Goal: Task Accomplishment & Management: Complete application form

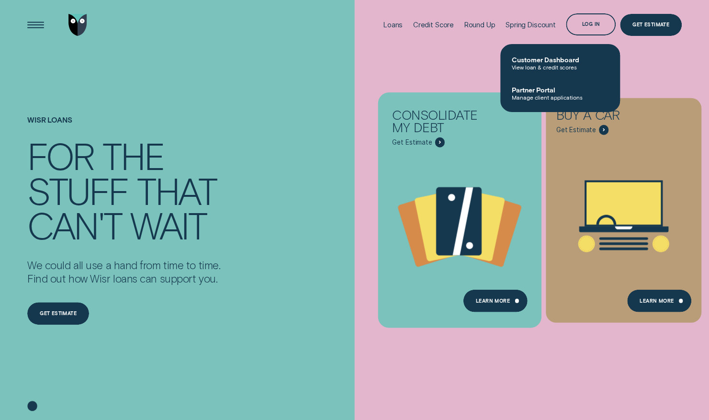
click at [440, 142] on icon "Consolidate my debt - Learn more" at bounding box center [439, 142] width 1 height 2
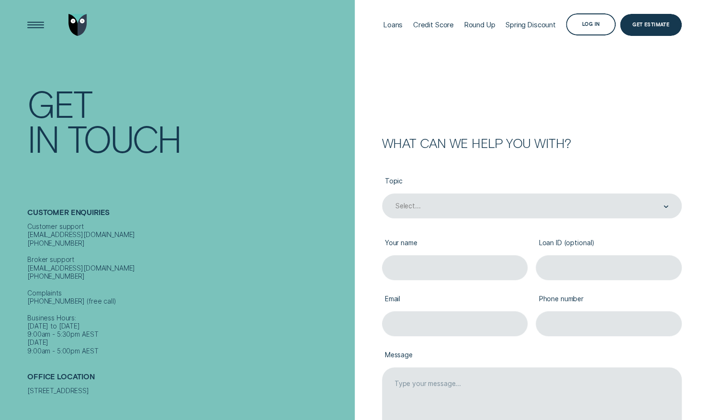
scroll to position [135, 0]
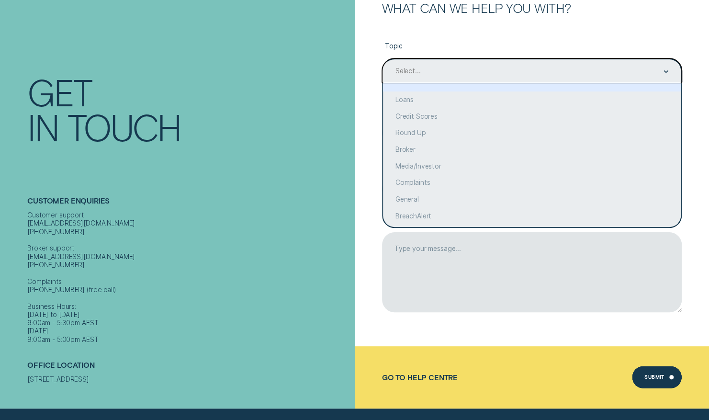
click at [468, 72] on div "Select..." at bounding box center [532, 72] width 274 height 10
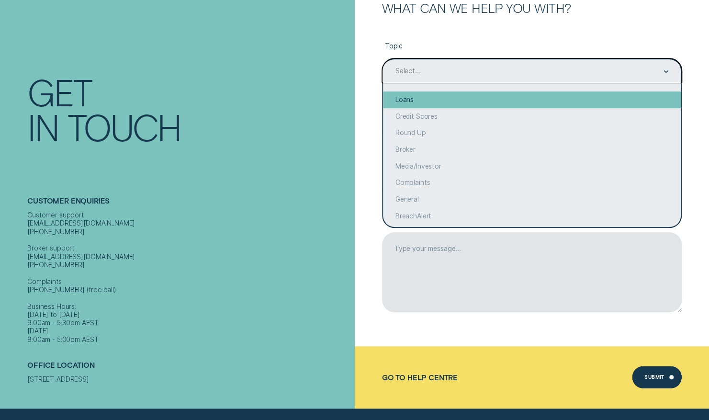
click at [420, 101] on div "Loans" at bounding box center [532, 99] width 298 height 17
type input "Loans"
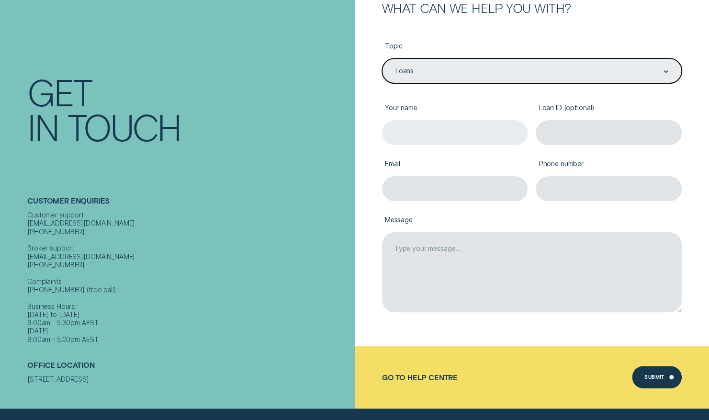
click at [423, 130] on input "Your name" at bounding box center [455, 132] width 146 height 25
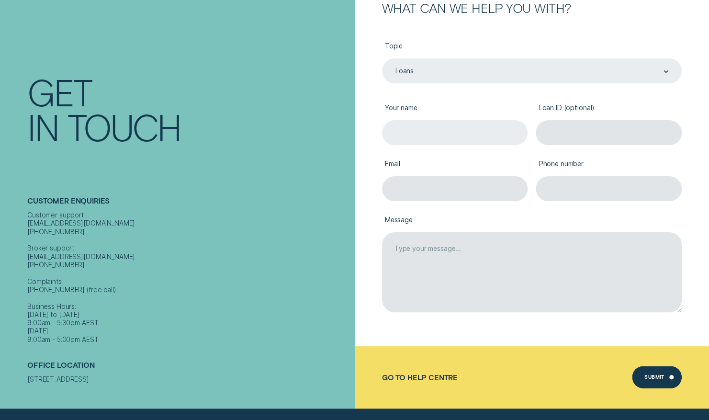
type input "[PERSON_NAME]"
type input "[PERSON_NAME][EMAIL_ADDRESS][DOMAIN_NAME]"
type input "0435009296"
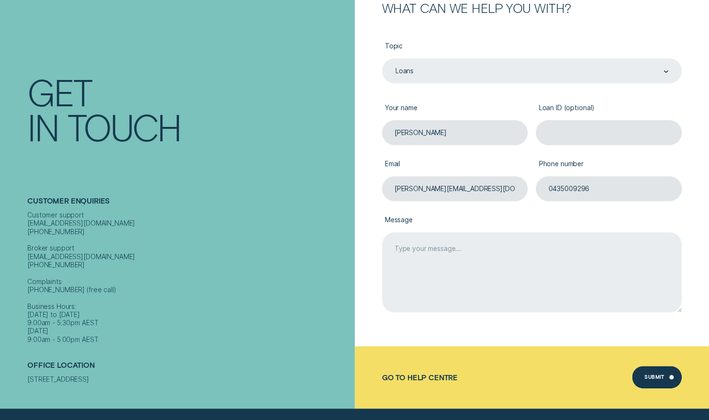
click at [429, 248] on textarea "Message" at bounding box center [532, 272] width 300 height 80
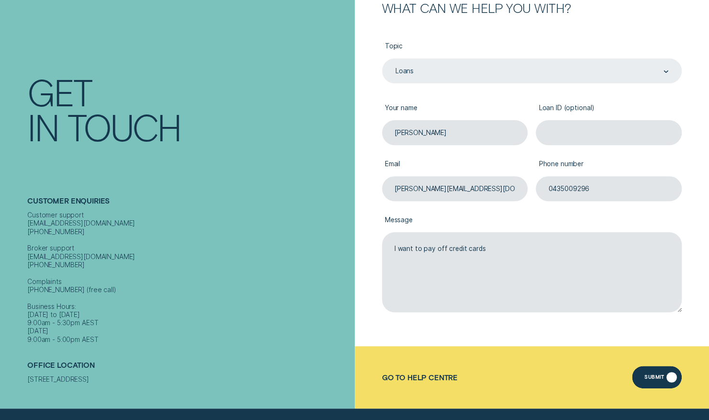
type textarea "I want to pay off credit cards"
click at [656, 378] on div "Submit" at bounding box center [655, 378] width 20 height 4
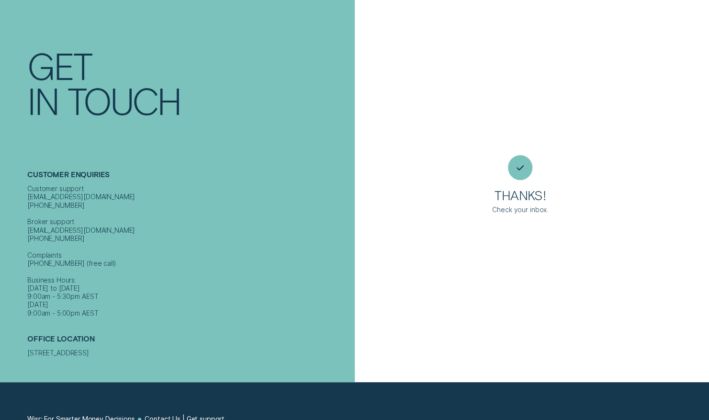
scroll to position [0, 0]
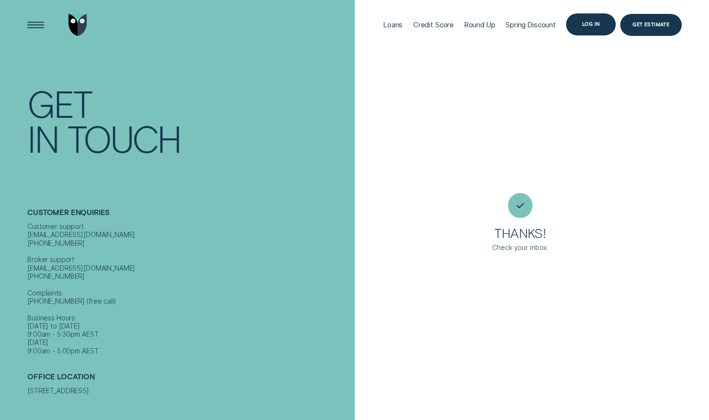
click at [591, 24] on div "Log in" at bounding box center [592, 24] width 18 height 4
